Goal: Task Accomplishment & Management: Manage account settings

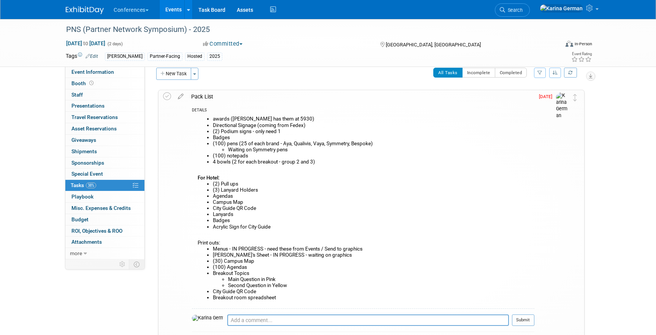
scroll to position [10, 0]
click at [181, 97] on icon at bounding box center [180, 94] width 13 height 10
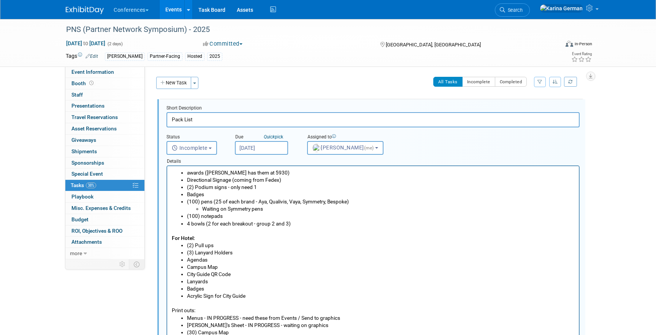
scroll to position [9, 0]
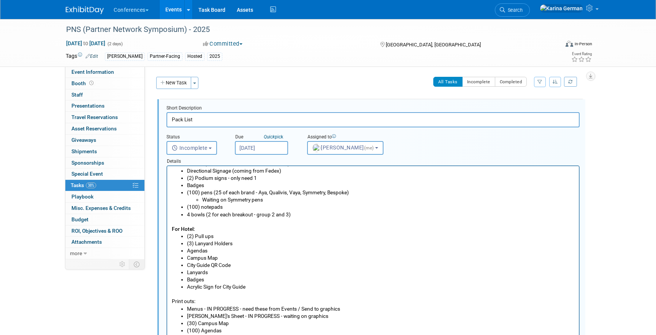
click at [235, 269] on li "Lanyards" at bounding box center [381, 272] width 388 height 7
click at [236, 264] on li "City Guide QR Code" at bounding box center [381, 264] width 388 height 7
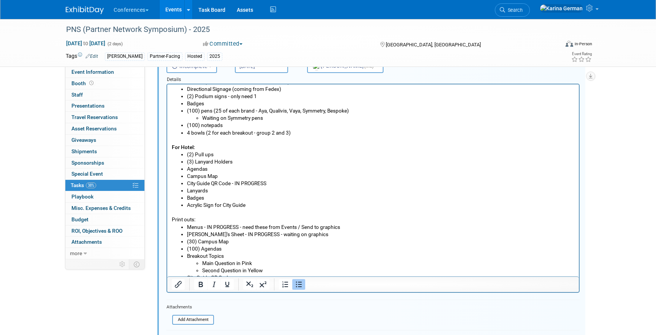
scroll to position [90, 0]
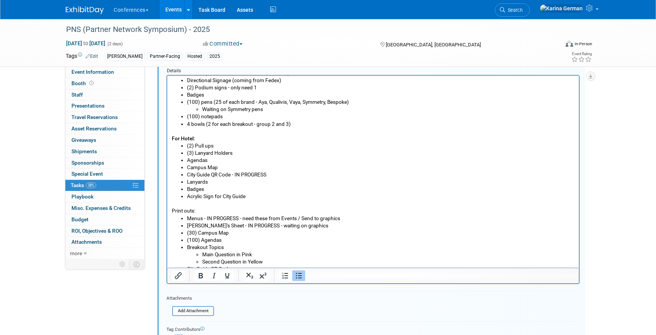
click at [221, 187] on li "Badges" at bounding box center [381, 188] width 388 height 7
click at [254, 198] on li "Acrylic Sign for City Guide" at bounding box center [381, 196] width 388 height 7
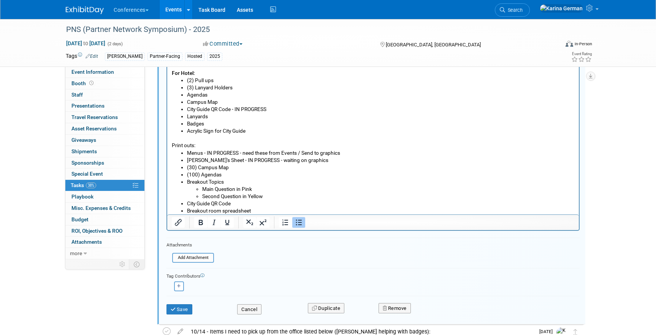
scroll to position [144, 0]
click at [184, 307] on button "Save" at bounding box center [179, 308] width 26 height 11
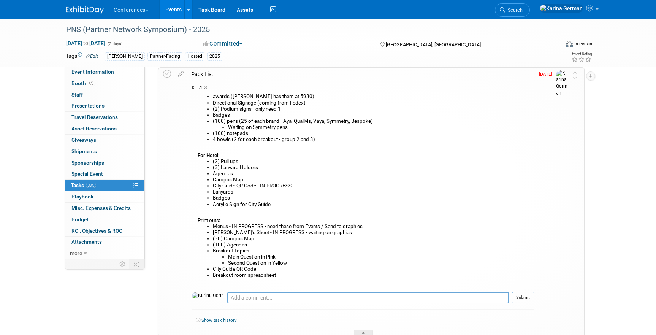
scroll to position [24, 0]
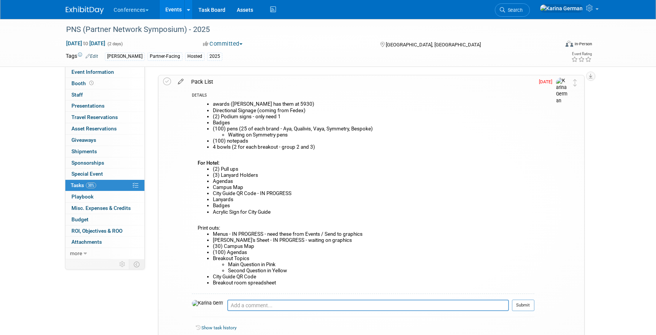
click at [181, 80] on icon at bounding box center [180, 80] width 13 height 10
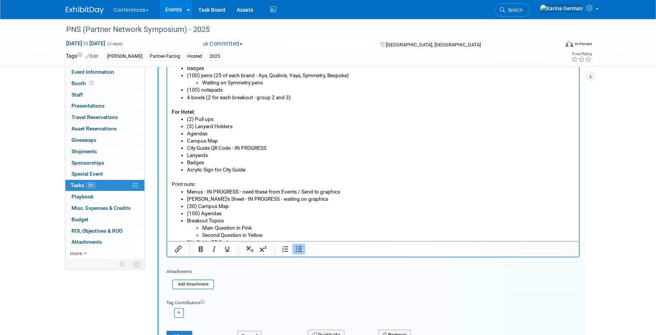
scroll to position [118, 0]
drag, startPoint x: 233, startPoint y: 208, endPoint x: 186, endPoint y: 202, distance: 47.1
click at [186, 202] on ul "Menus - IN PROGRESS - need these from Events / Send to graphics Hillary's Sheet…" at bounding box center [373, 219] width 403 height 65
click at [235, 203] on li "(30) Campus Map" at bounding box center [381, 205] width 388 height 7
click at [229, 212] on li "(100) Agendas" at bounding box center [381, 212] width 388 height 7
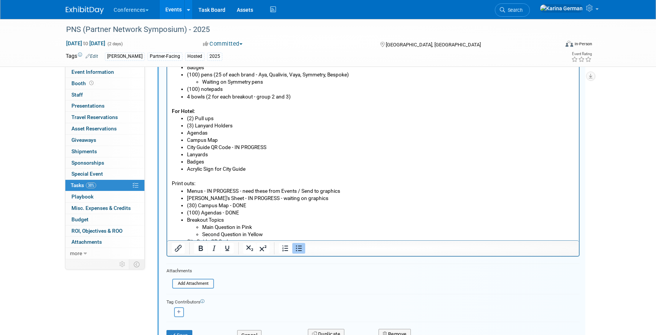
click at [258, 219] on li "Breakout Topics Main Question in Pink Second Question in Yellow" at bounding box center [381, 227] width 388 height 22
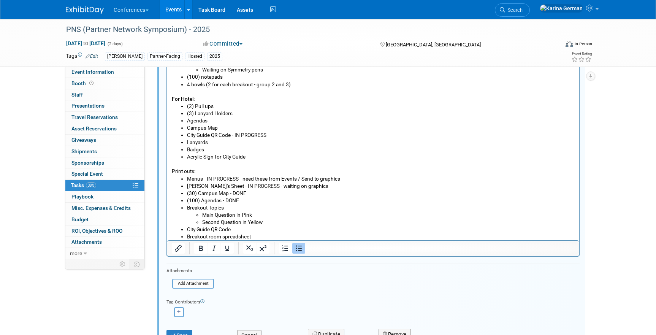
click at [236, 228] on li "City Guide QR Code" at bounding box center [381, 229] width 388 height 7
click at [258, 233] on li "Breakout room spreadsheet" at bounding box center [381, 236] width 388 height 7
click at [269, 288] on form "Short Description Pack List Status <i class="far fa-clock" style="padding: 6px …" at bounding box center [373, 167] width 424 height 361
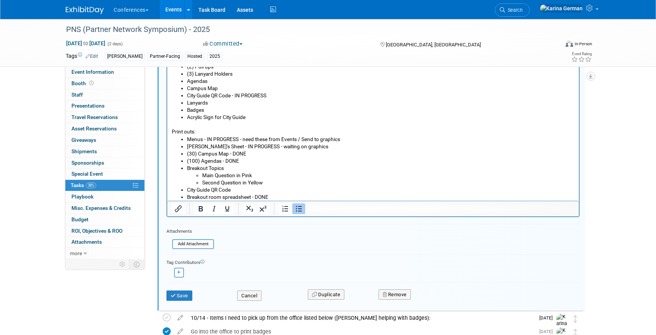
scroll to position [158, 0]
click at [183, 296] on button "Save" at bounding box center [179, 295] width 26 height 11
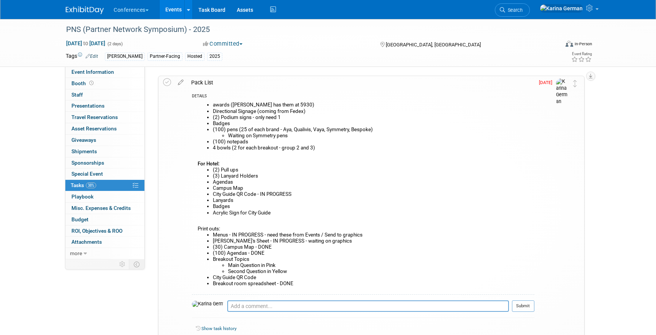
scroll to position [22, 0]
